Goal: Task Accomplishment & Management: Use online tool/utility

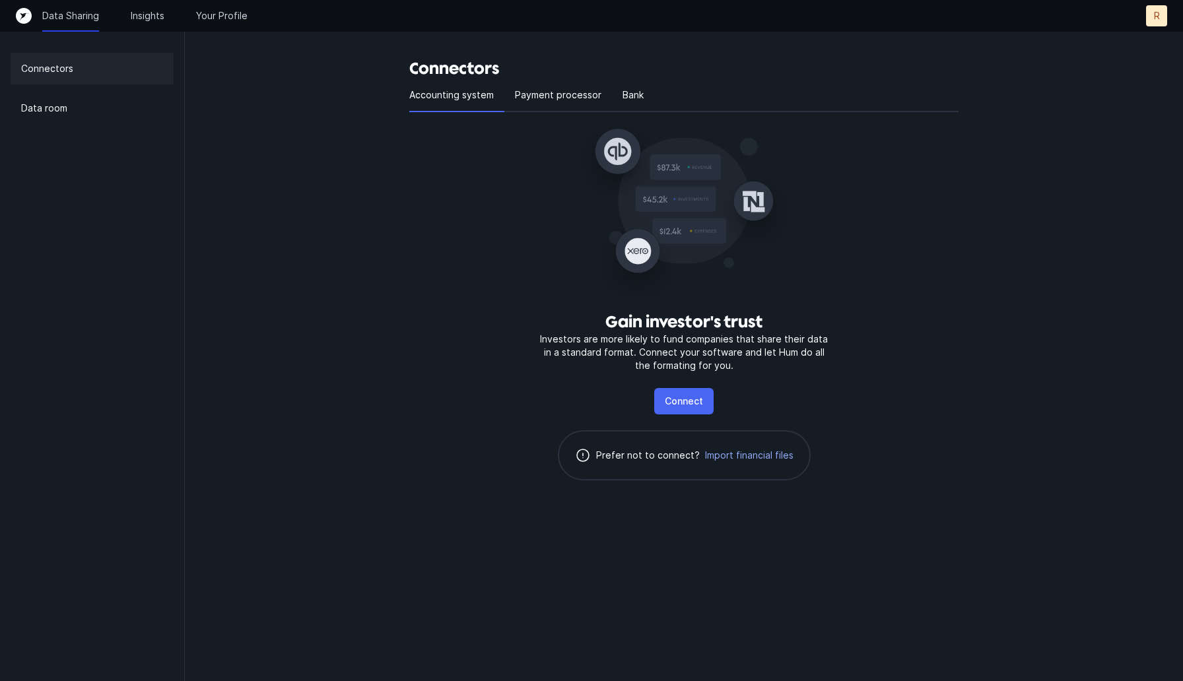
click at [700, 409] on button "Connect" at bounding box center [683, 401] width 59 height 26
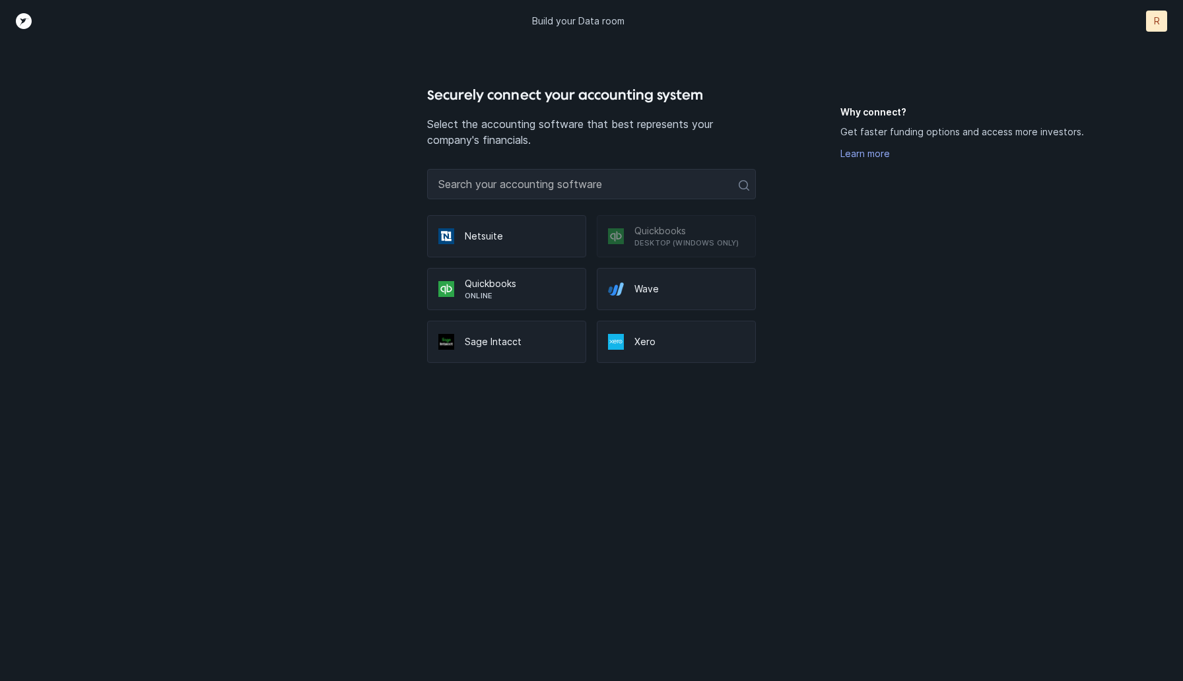
click at [521, 292] on p "Online" at bounding box center [520, 295] width 110 height 11
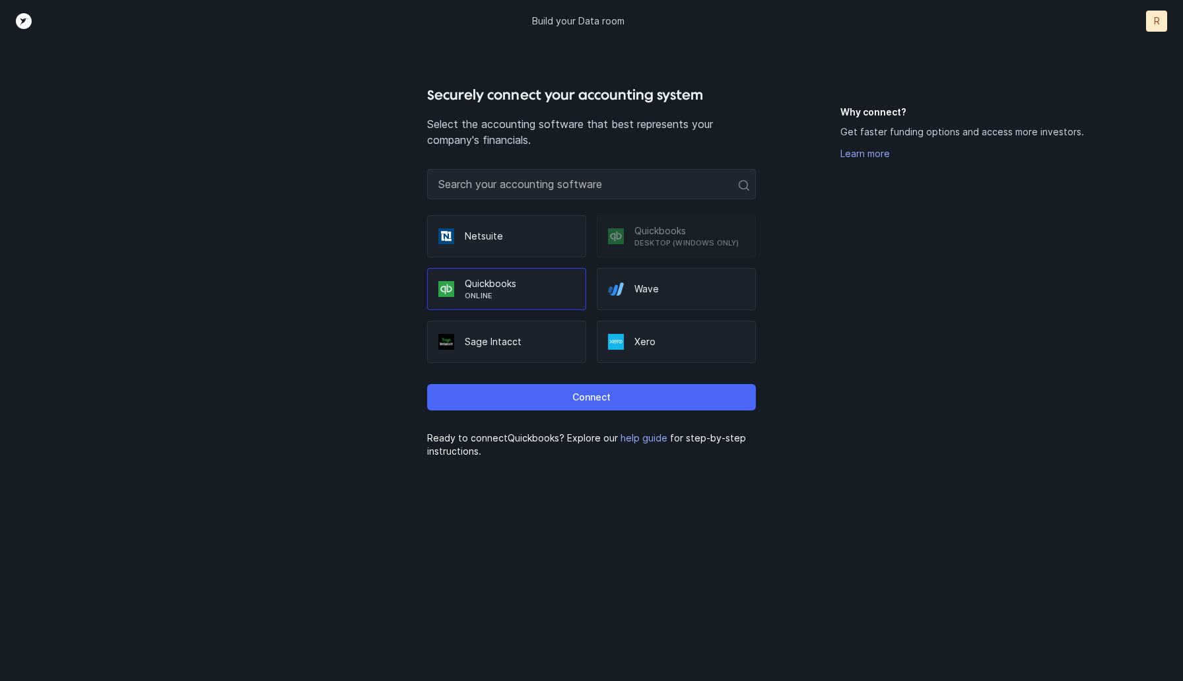
click at [562, 399] on button "Connect" at bounding box center [591, 397] width 329 height 26
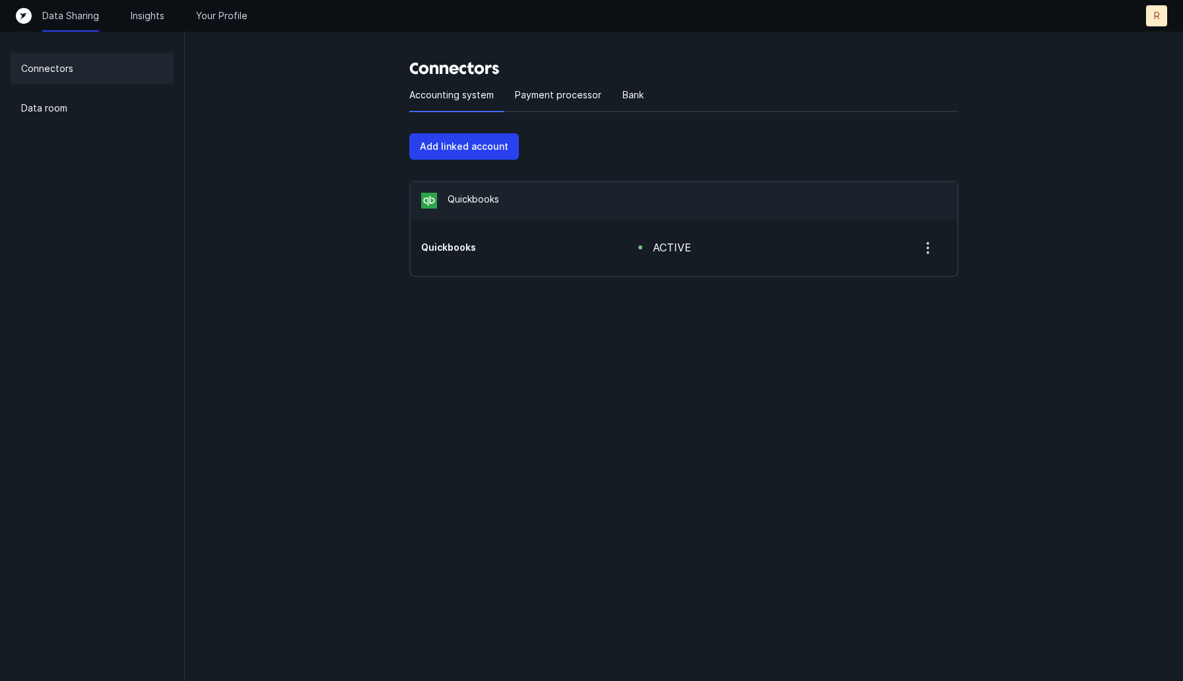
click at [57, 71] on p "Connectors" at bounding box center [47, 69] width 52 height 16
click at [571, 107] on div "Payment processor" at bounding box center [558, 95] width 108 height 33
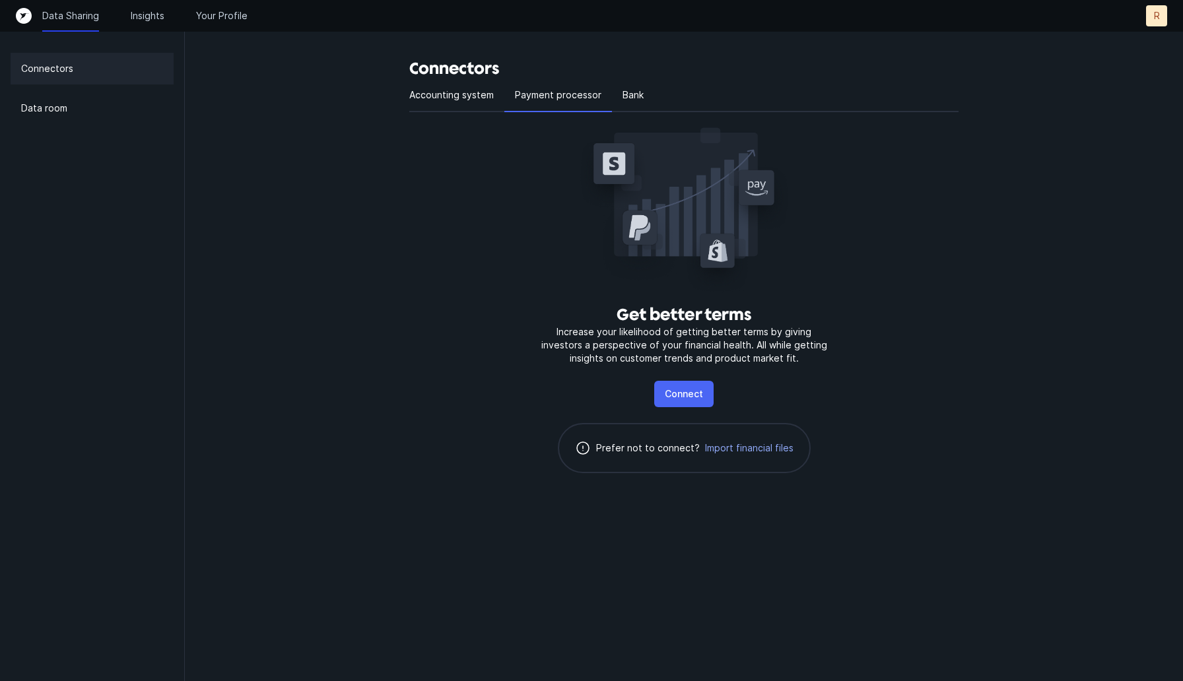
click at [704, 401] on button "Connect" at bounding box center [683, 394] width 59 height 26
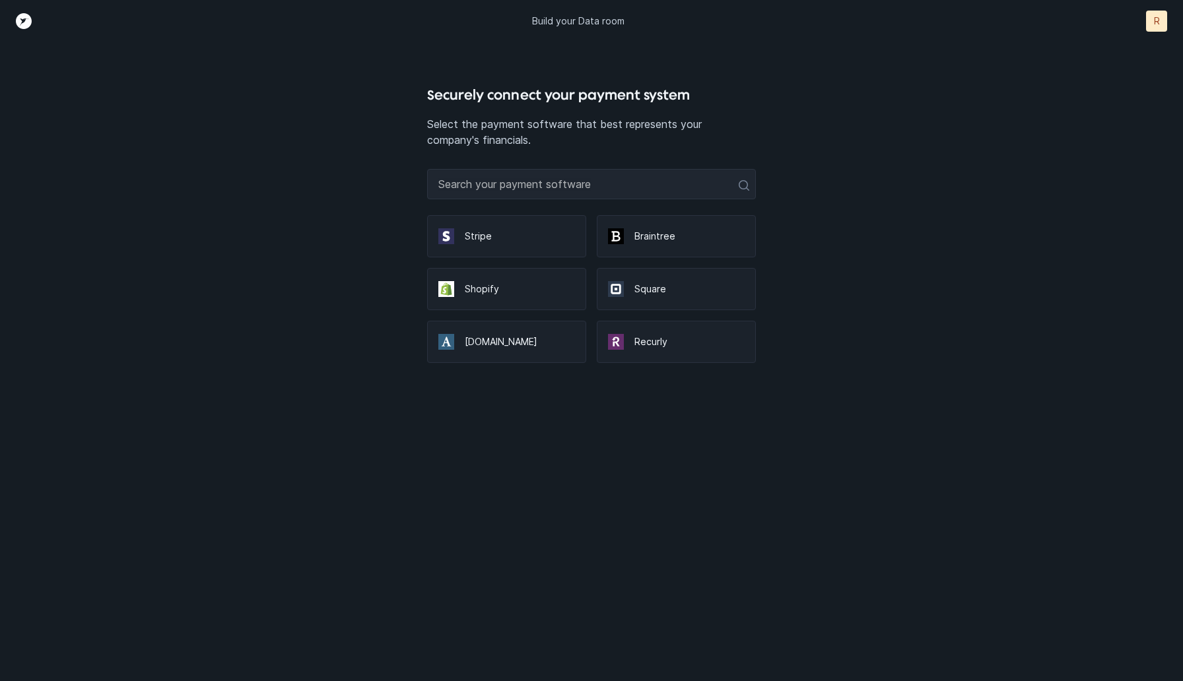
click at [486, 291] on p "Shopify" at bounding box center [520, 288] width 110 height 13
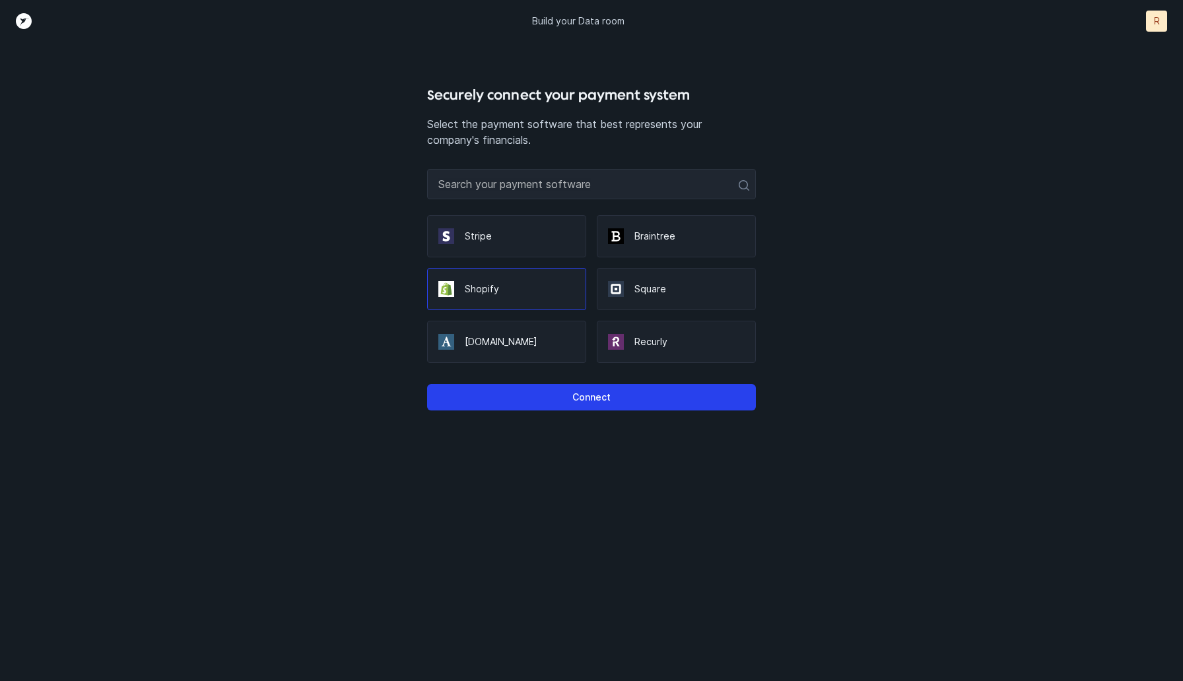
click at [538, 412] on div "Connect" at bounding box center [591, 392] width 329 height 58
click at [570, 401] on button "Connect" at bounding box center [591, 397] width 329 height 26
